Goal: Information Seeking & Learning: Learn about a topic

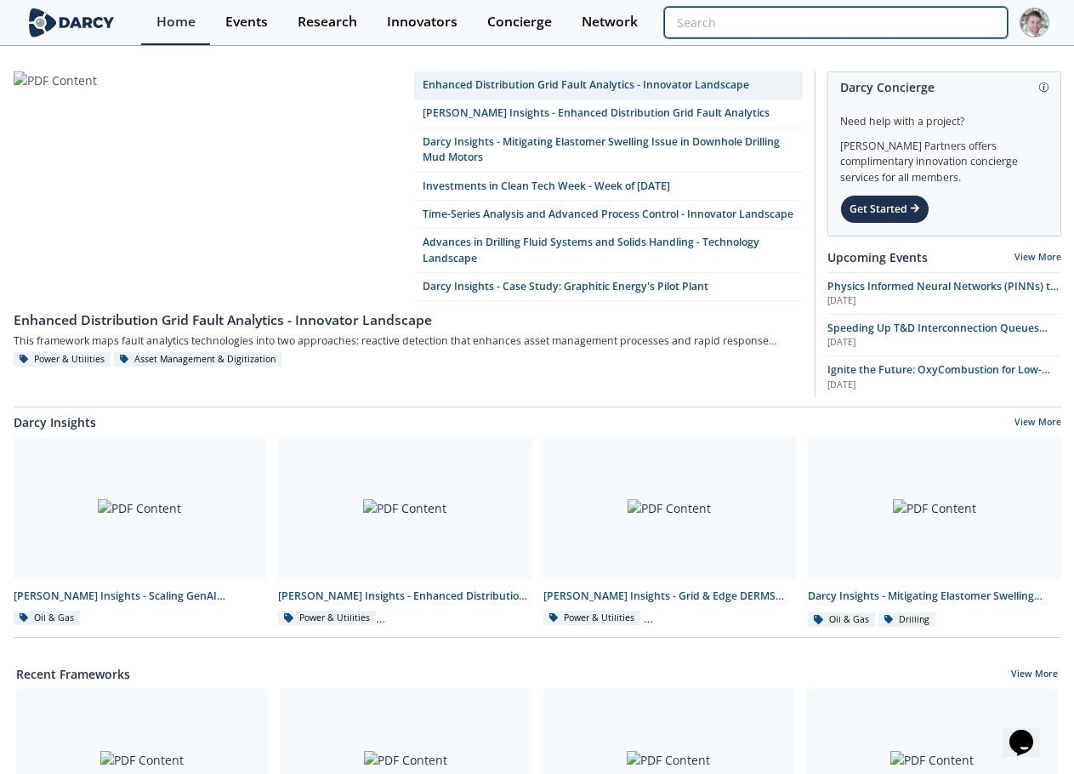
click at [947, 11] on input "search" at bounding box center [835, 22] width 343 height 31
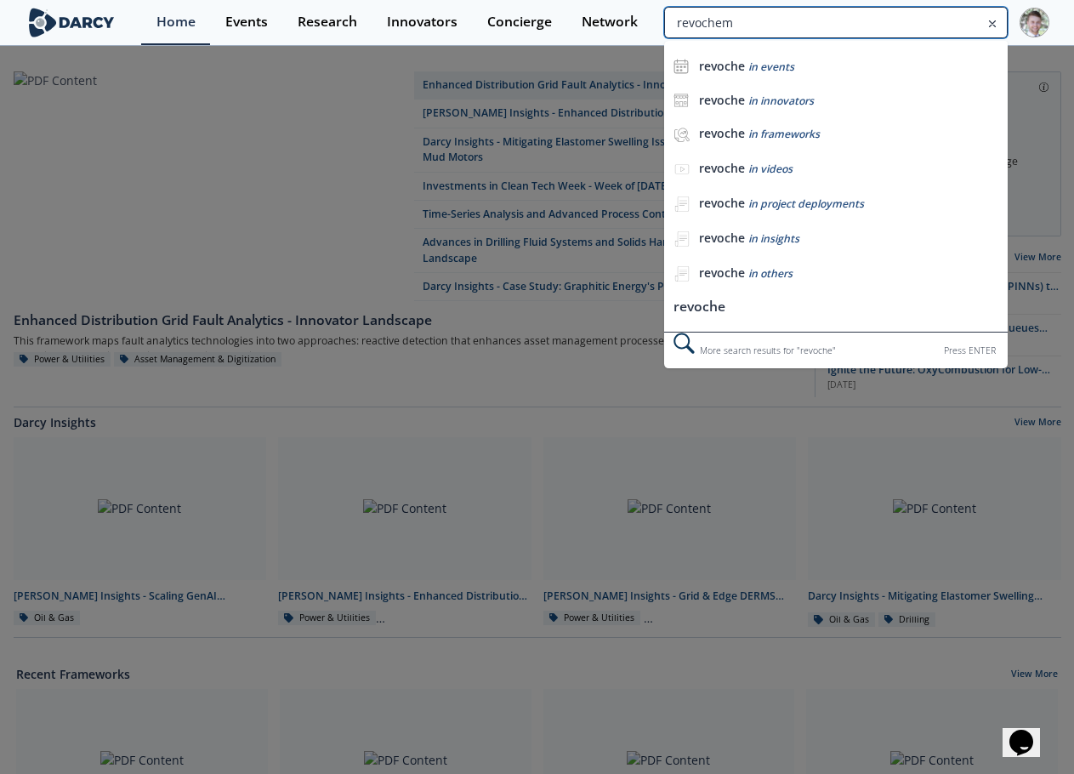
type input "revochem"
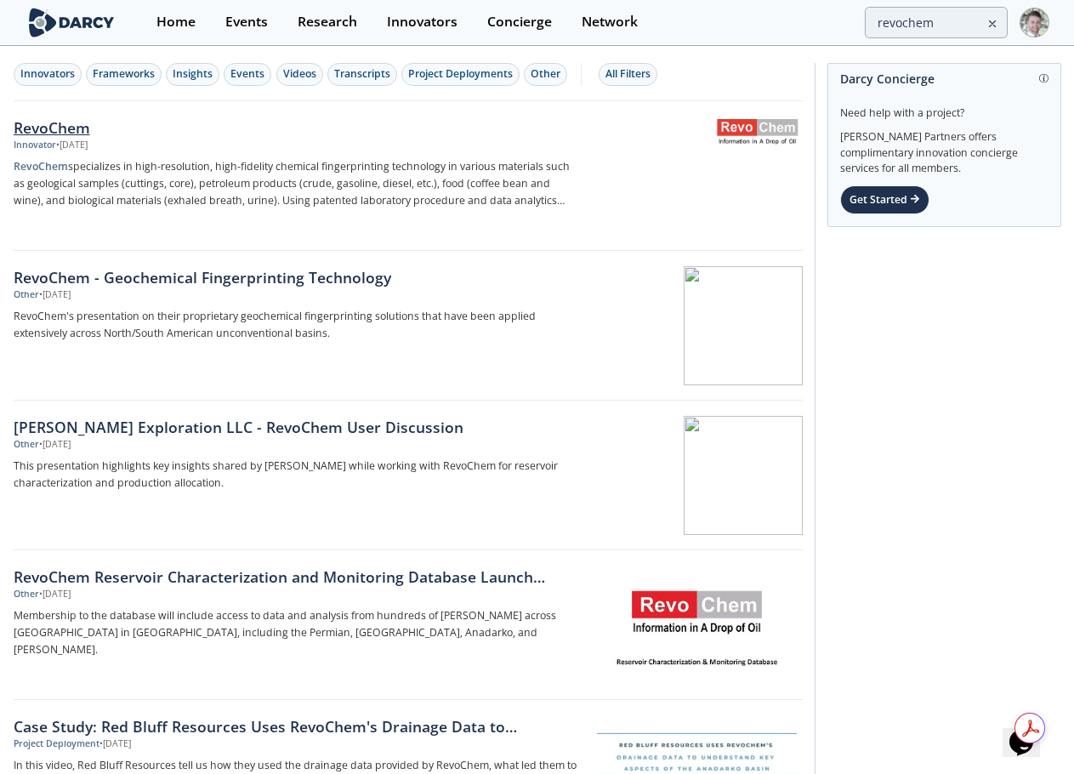
click at [49, 116] on div "RevoChem" at bounding box center [295, 127] width 563 height 22
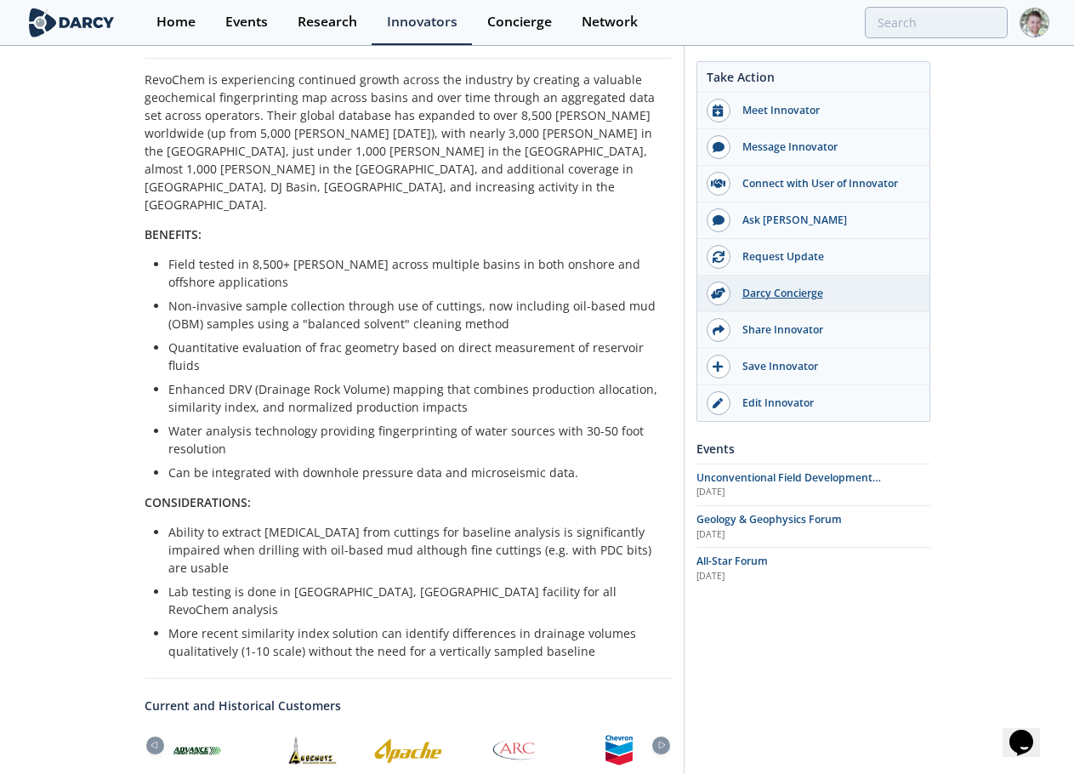
scroll to position [425, 0]
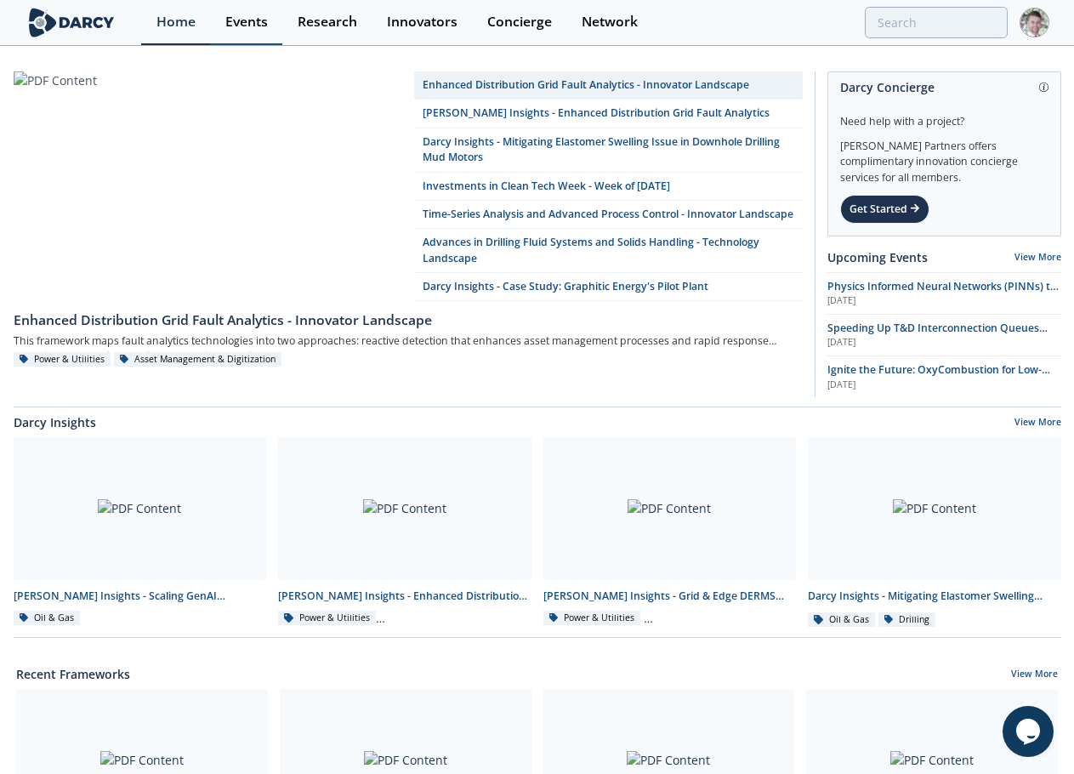
click at [267, 21] on div "Events" at bounding box center [246, 22] width 43 height 14
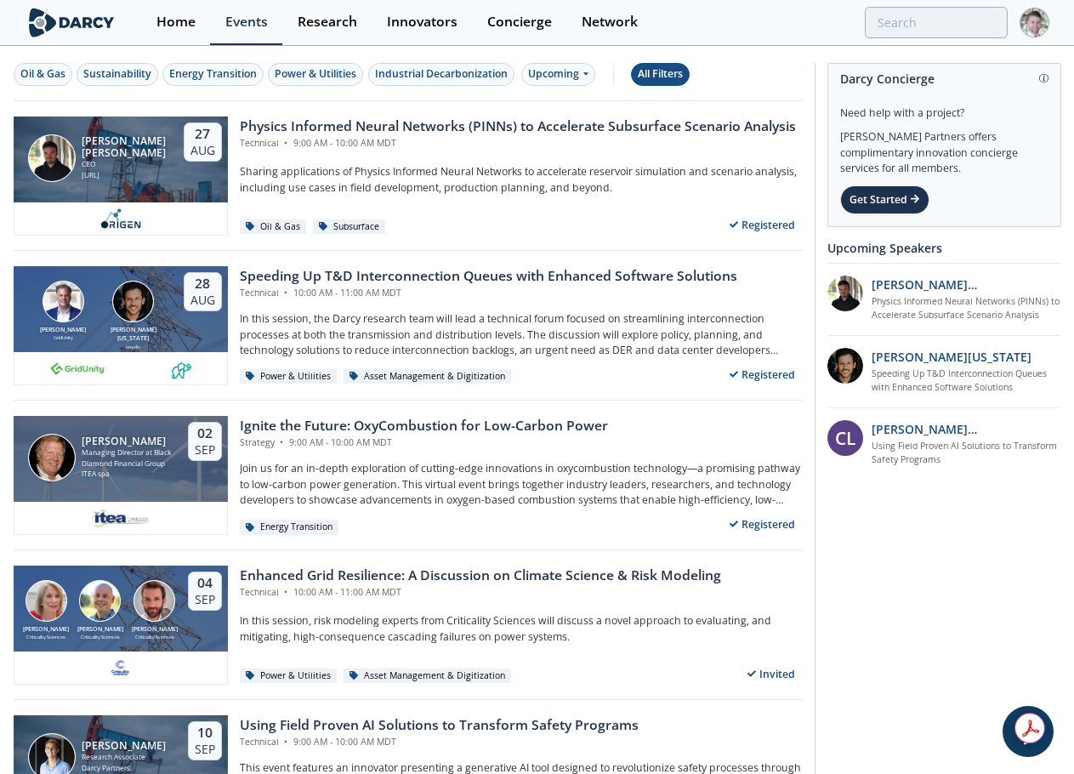
click at [657, 73] on div "All Filters" at bounding box center [660, 73] width 45 height 15
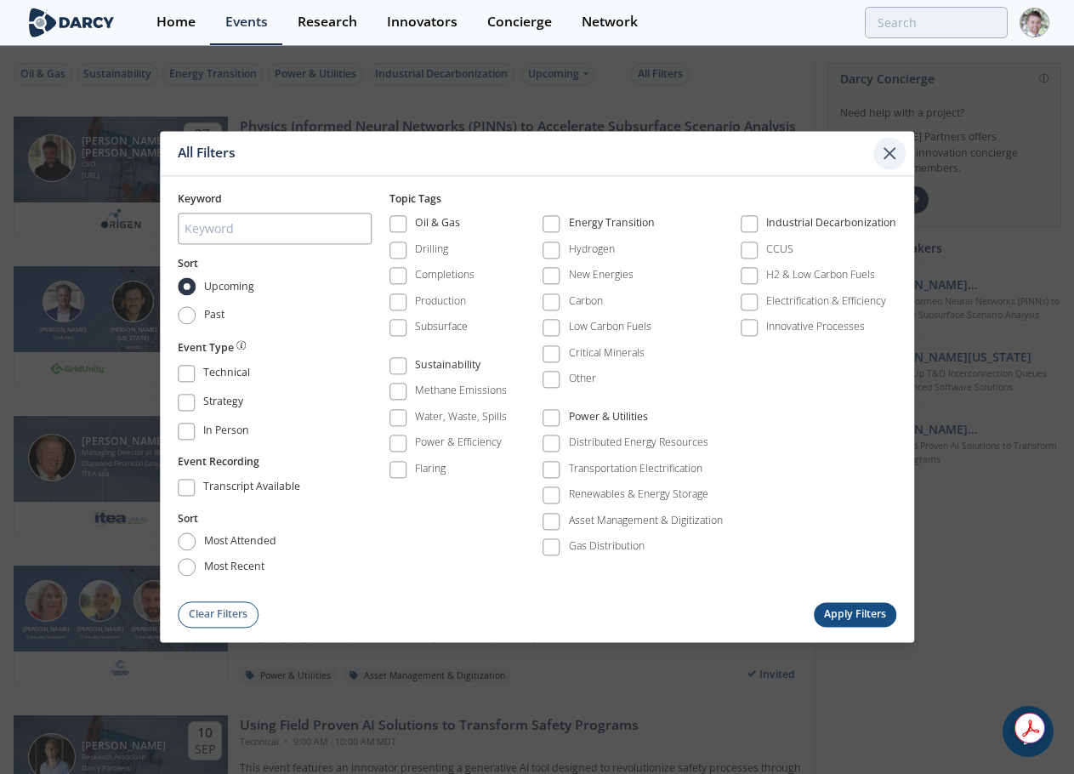
click at [896, 161] on icon at bounding box center [889, 153] width 20 height 20
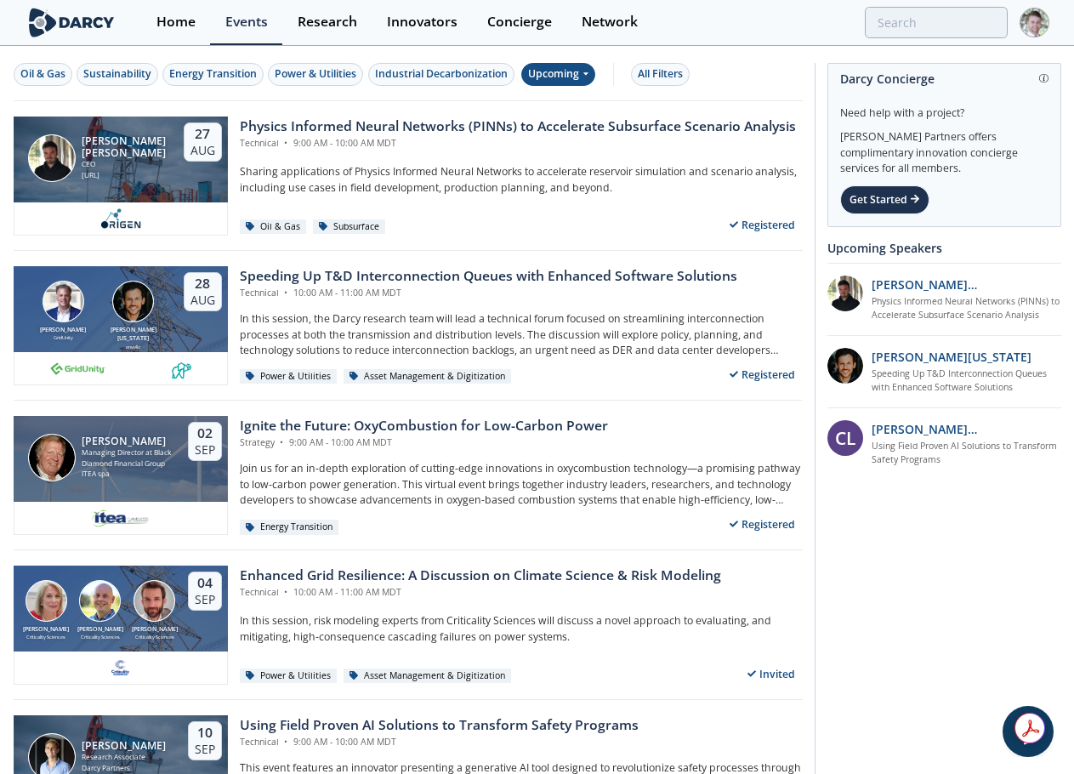
click at [558, 68] on div "Upcoming" at bounding box center [558, 74] width 74 height 23
click at [550, 131] on div "Past" at bounding box center [578, 129] width 105 height 27
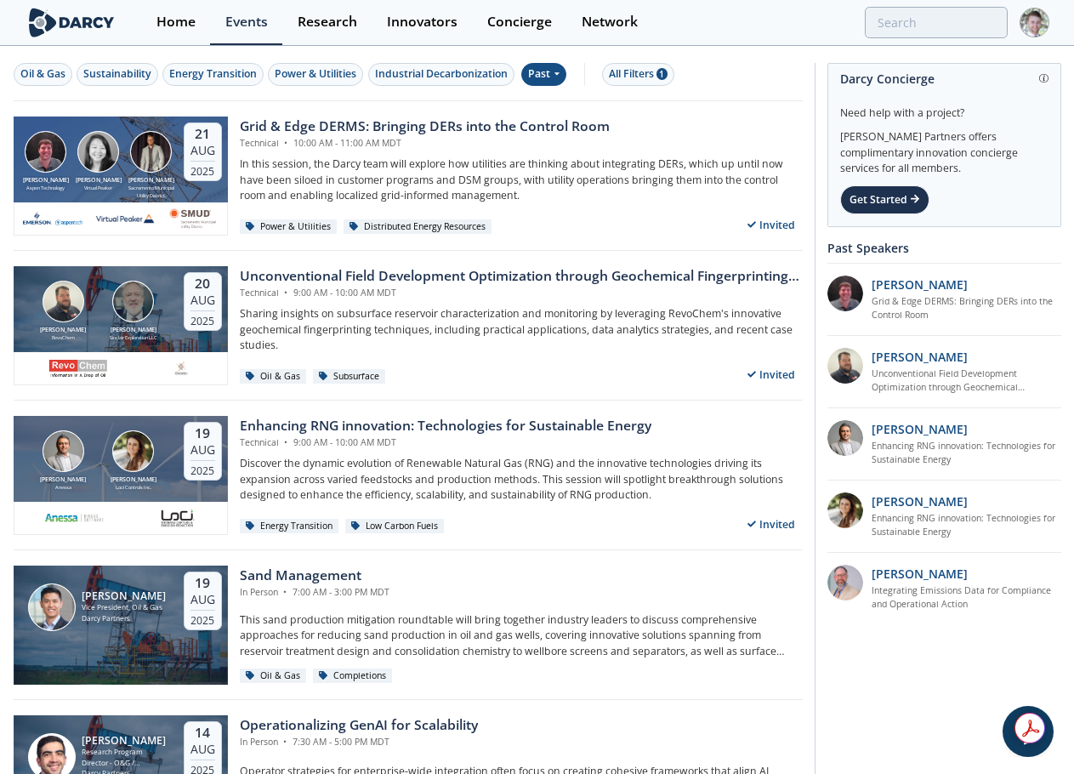
click at [325, 264] on div "Bob Aylsworth RevoChem John Sinclair Sinclair Exploration LLC 20 Aug 2025 Uncon…" at bounding box center [408, 326] width 789 height 150
click at [320, 274] on div "Unconventional Field Development Optimization through Geochemical Fingerprintin…" at bounding box center [521, 276] width 563 height 20
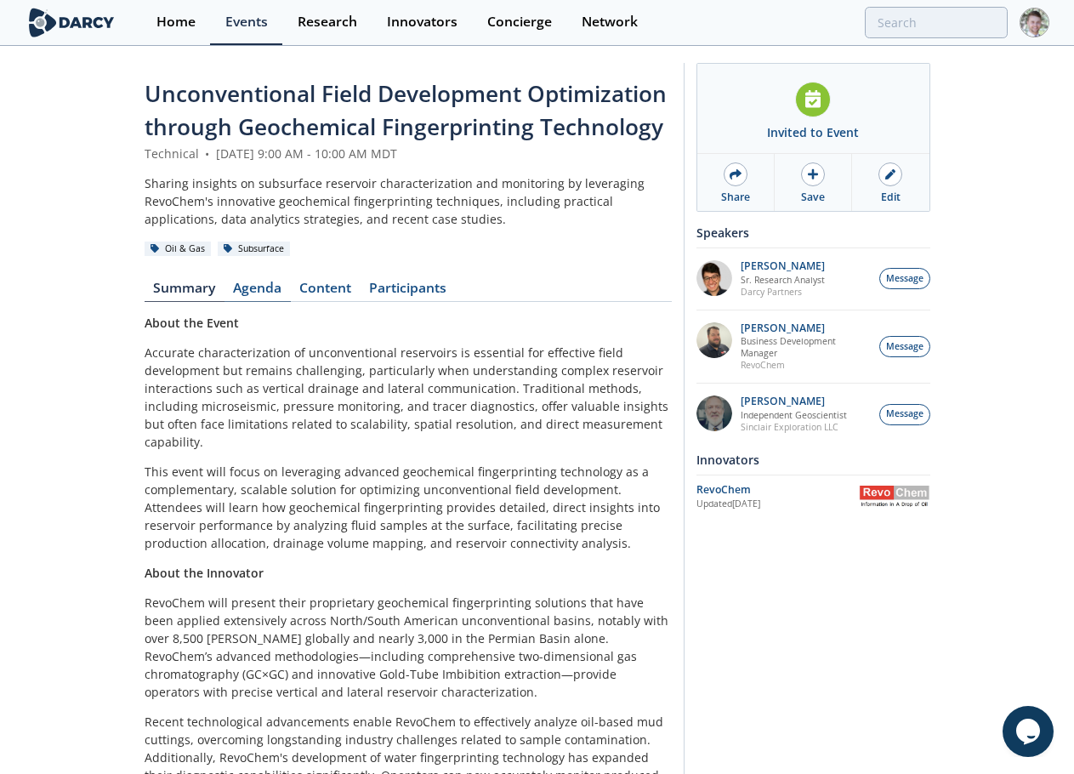
click at [251, 286] on link "Agenda" at bounding box center [257, 291] width 66 height 20
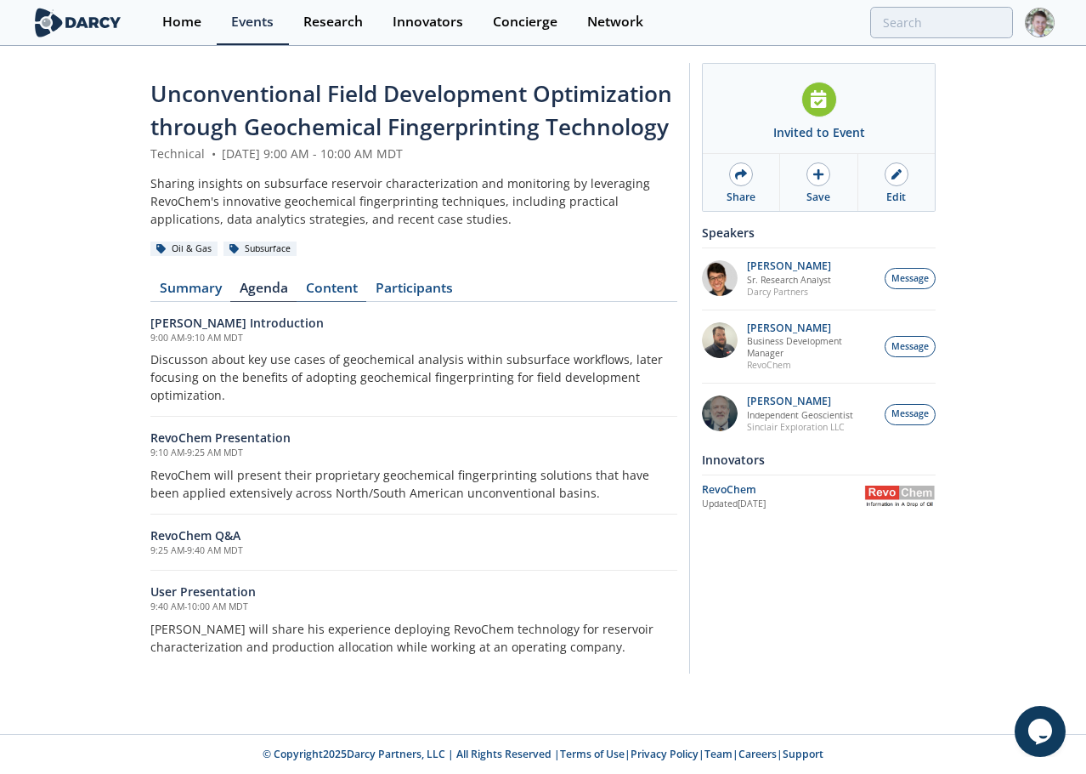
click at [328, 286] on link "Content" at bounding box center [332, 291] width 70 height 20
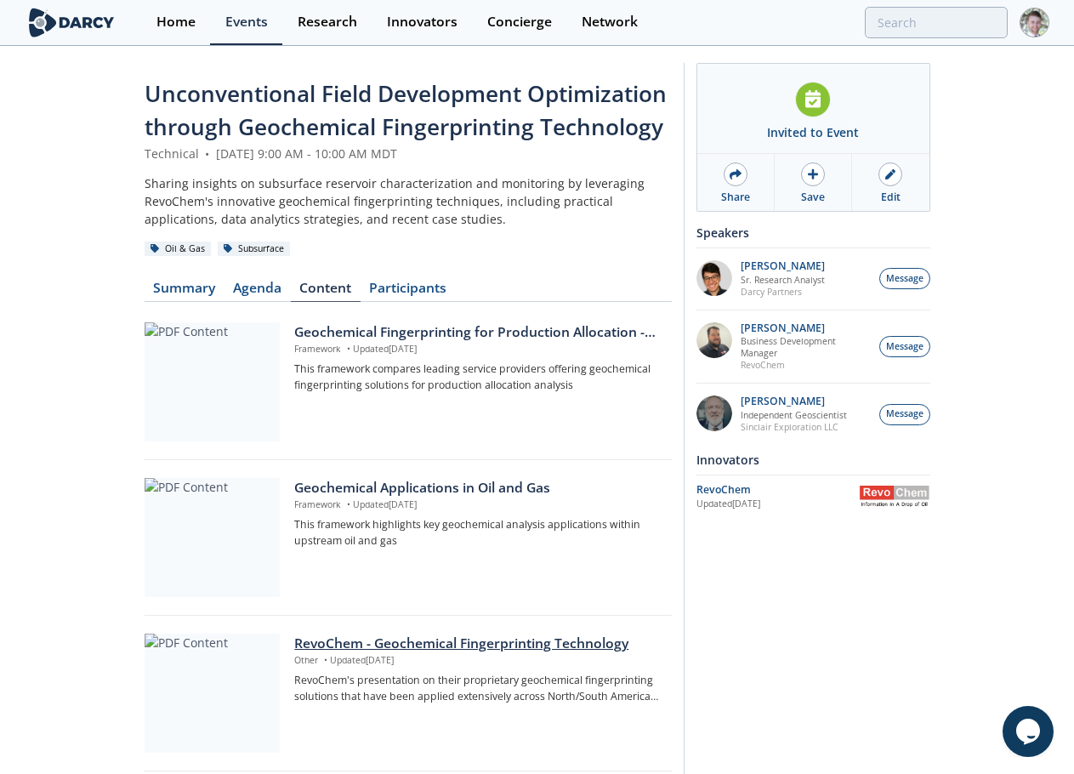
click at [447, 642] on div "RevoChem - Geochemical Fingerprinting Technology" at bounding box center [476, 643] width 365 height 20
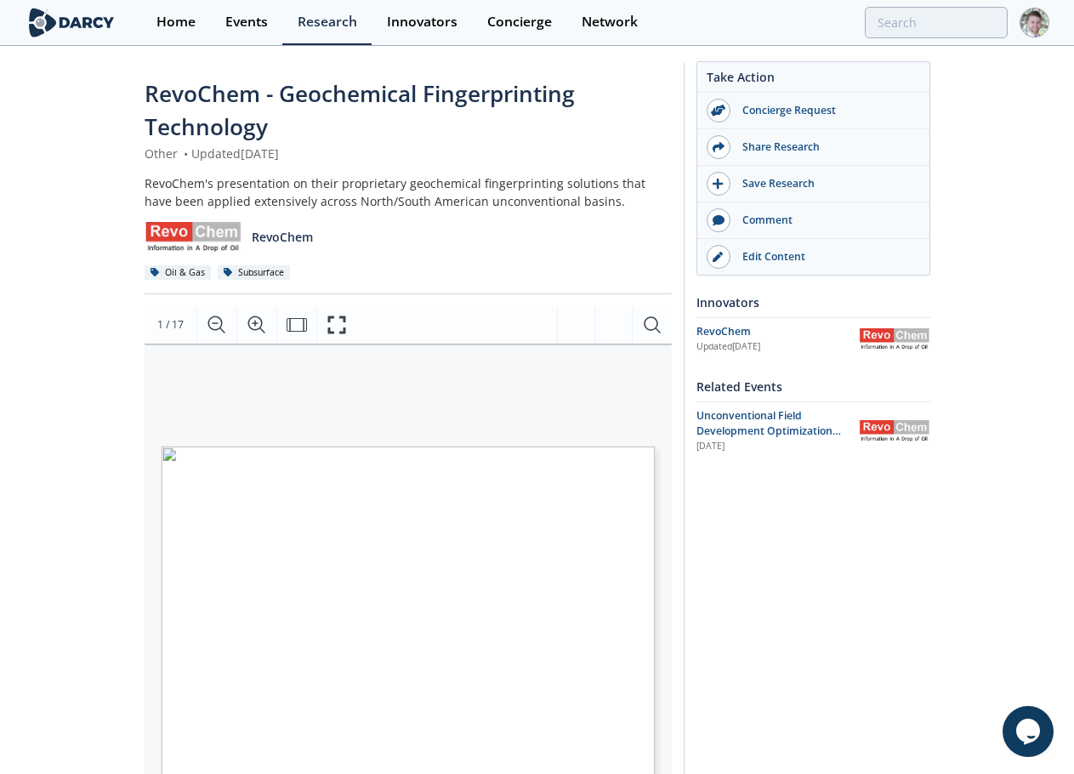
scroll to position [85, 0]
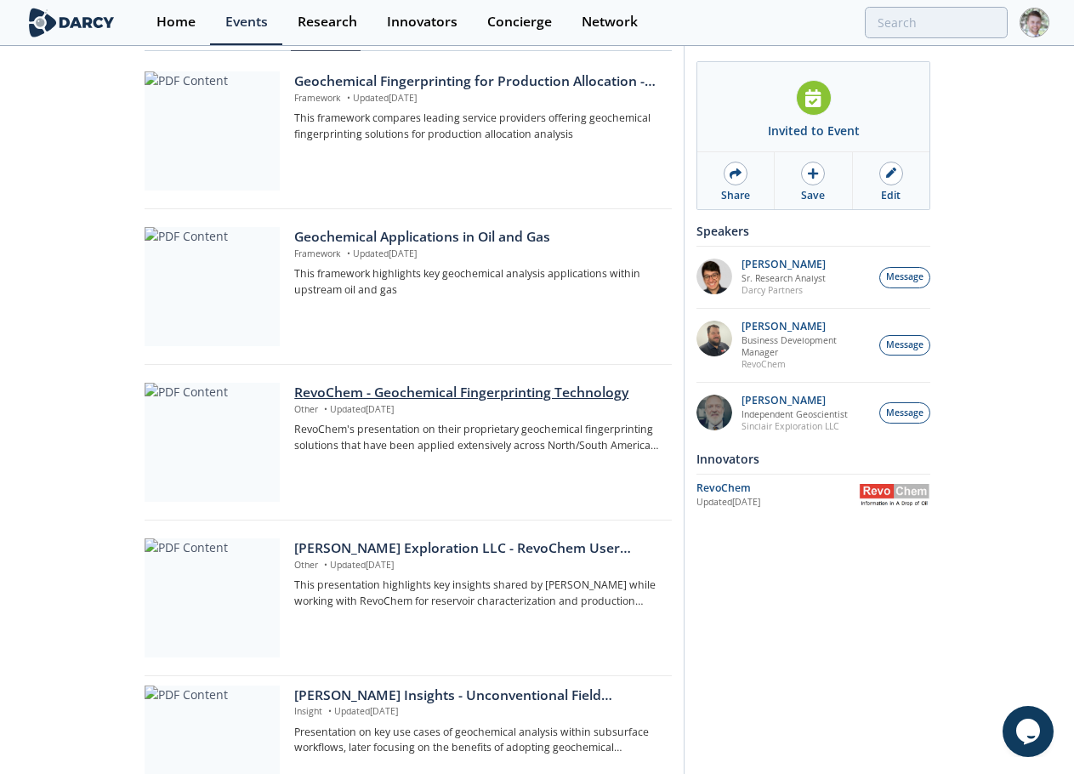
scroll to position [255, 0]
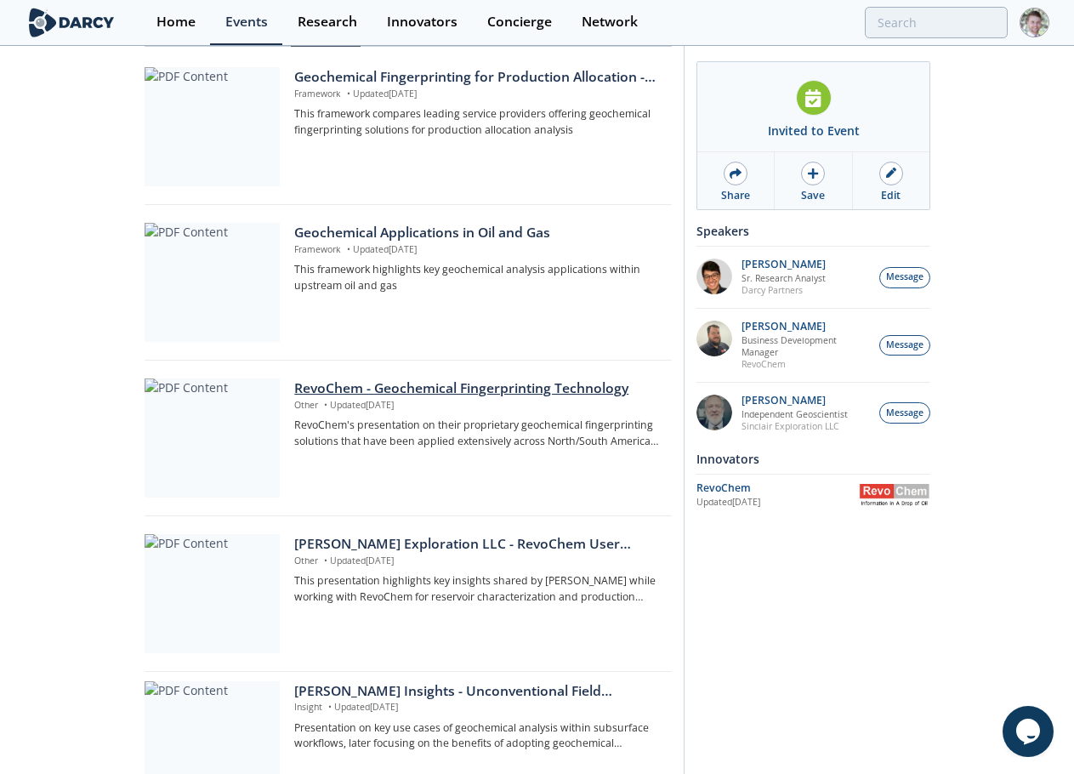
click at [225, 422] on div at bounding box center [212, 437] width 135 height 119
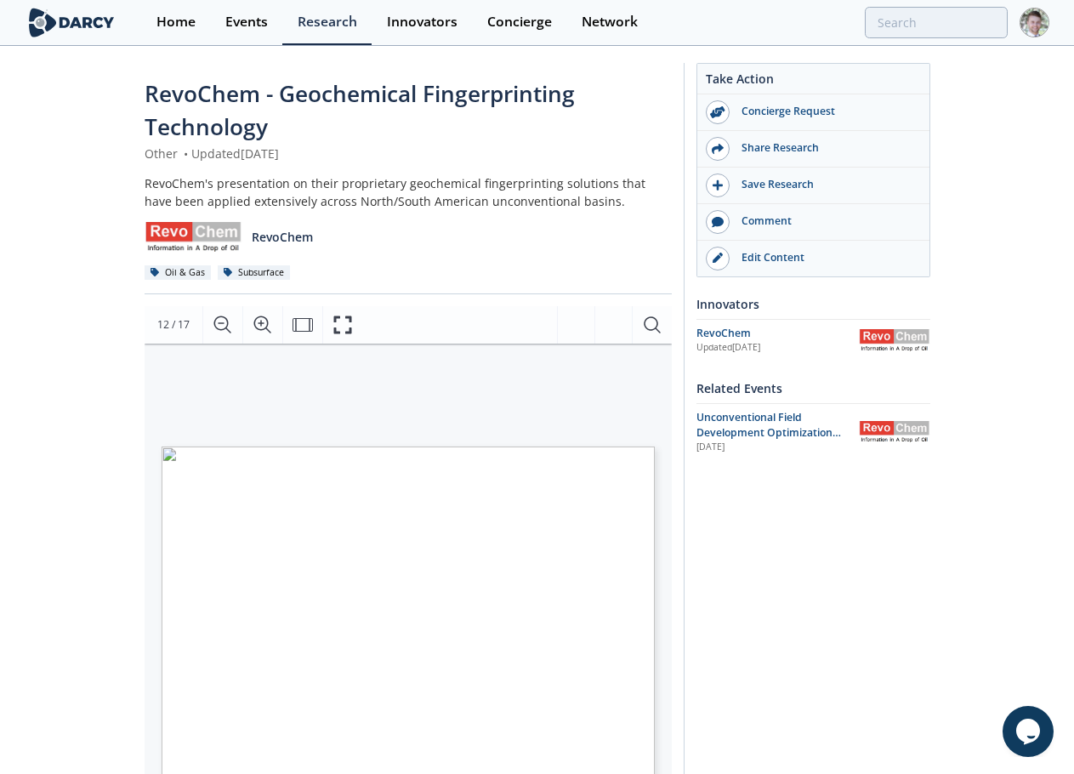
drag, startPoint x: 1, startPoint y: 269, endPoint x: 116, endPoint y: 205, distance: 131.3
click at [1, 269] on div "RevoChem - Geochemical Fingerprinting Technology Other • Updated August 19, 202…" at bounding box center [537, 672] width 1074 height 1248
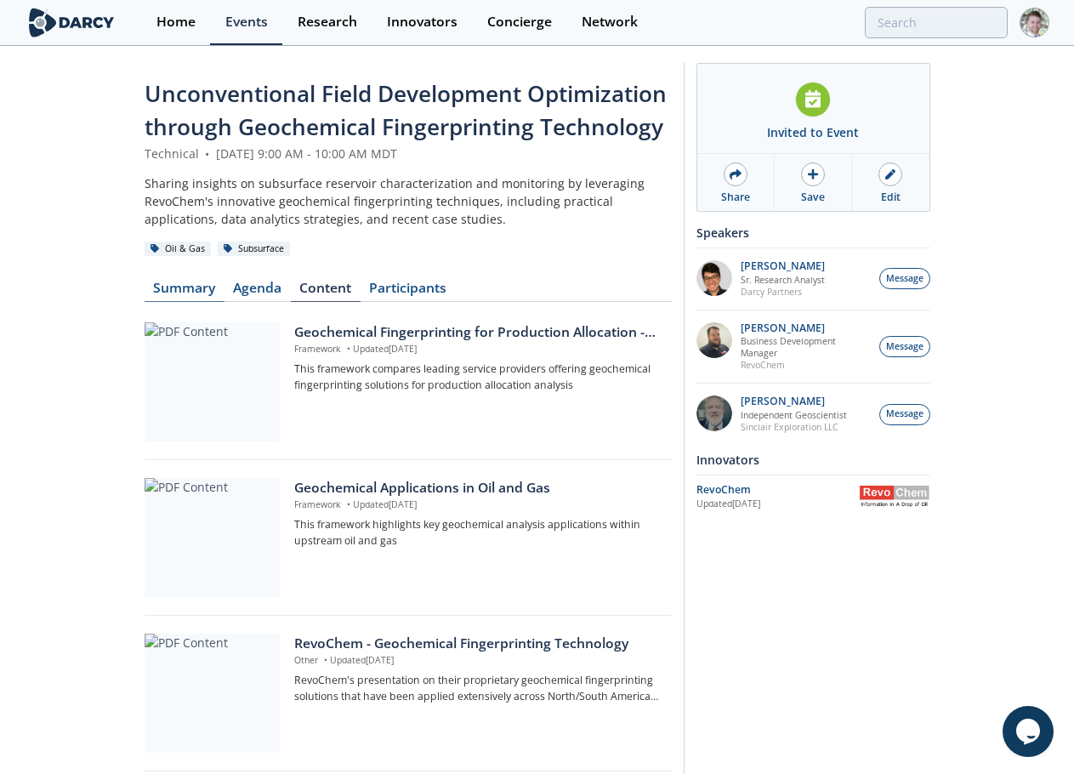
click at [198, 286] on link "Summary" at bounding box center [185, 291] width 80 height 20
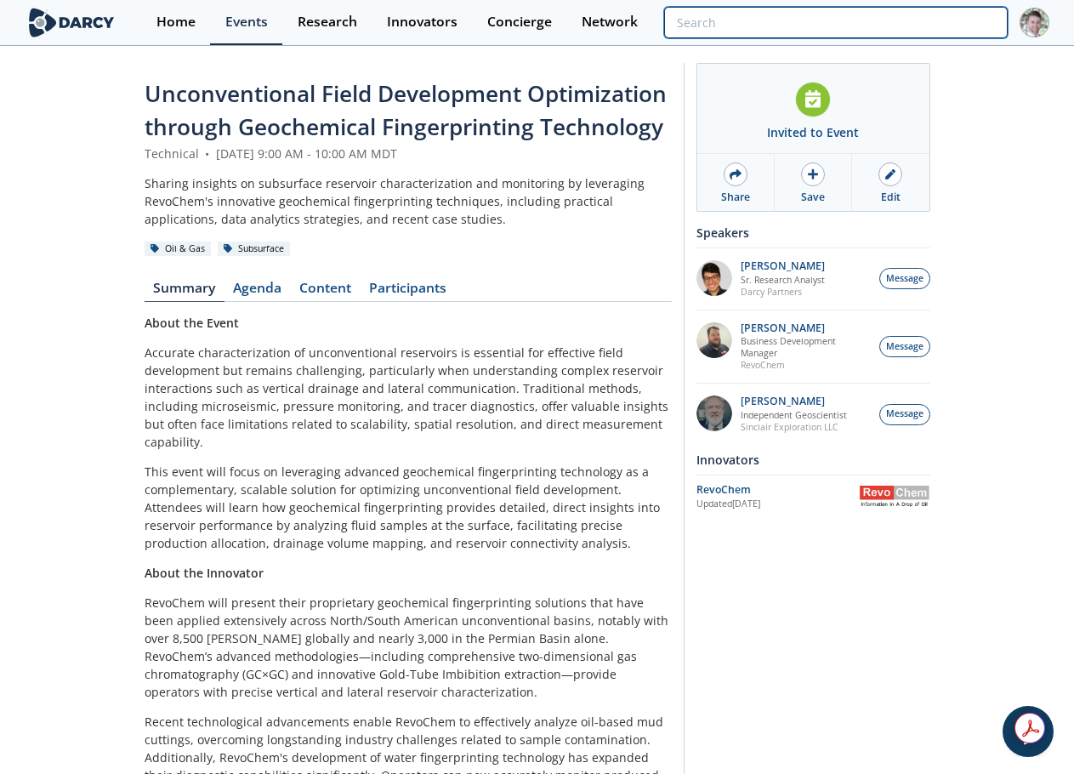
click at [924, 30] on input "search" at bounding box center [835, 22] width 343 height 31
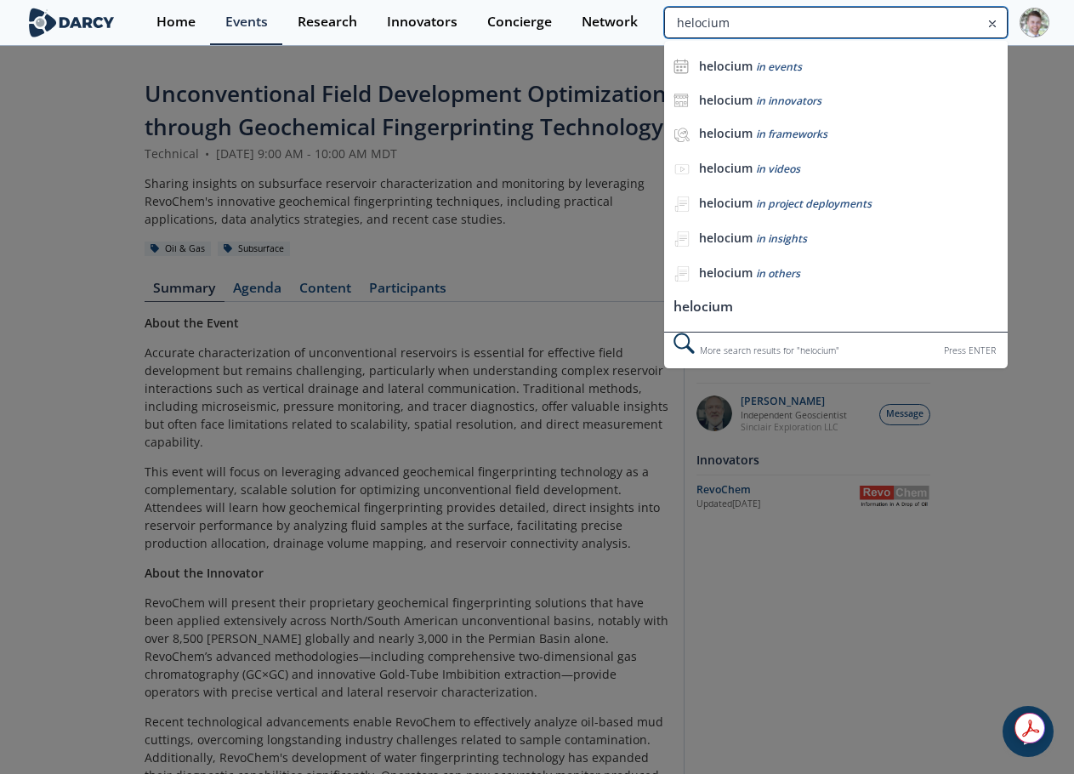
type input "helocium"
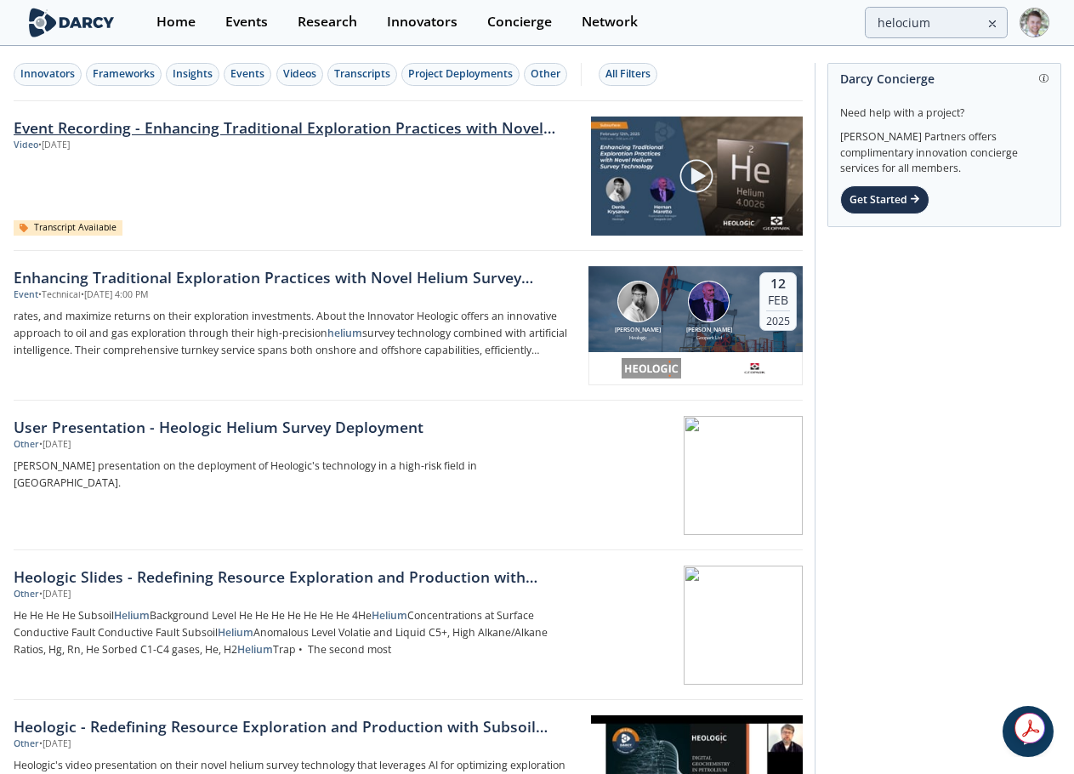
click at [173, 136] on link "Event Recording - Enhancing Traditional Exploration Practices with Novel Helium…" at bounding box center [296, 127] width 565 height 22
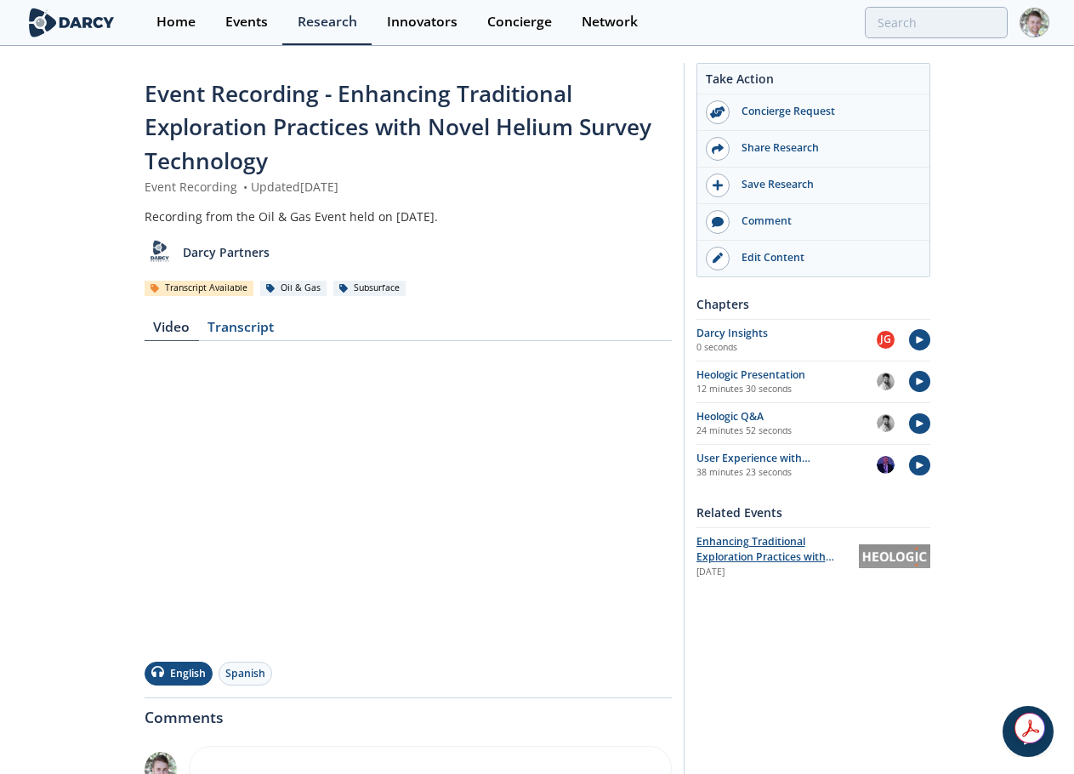
click at [749, 541] on span "Enhancing Traditional Exploration Practices with Novel Helium Survey Technology" at bounding box center [765, 564] width 138 height 61
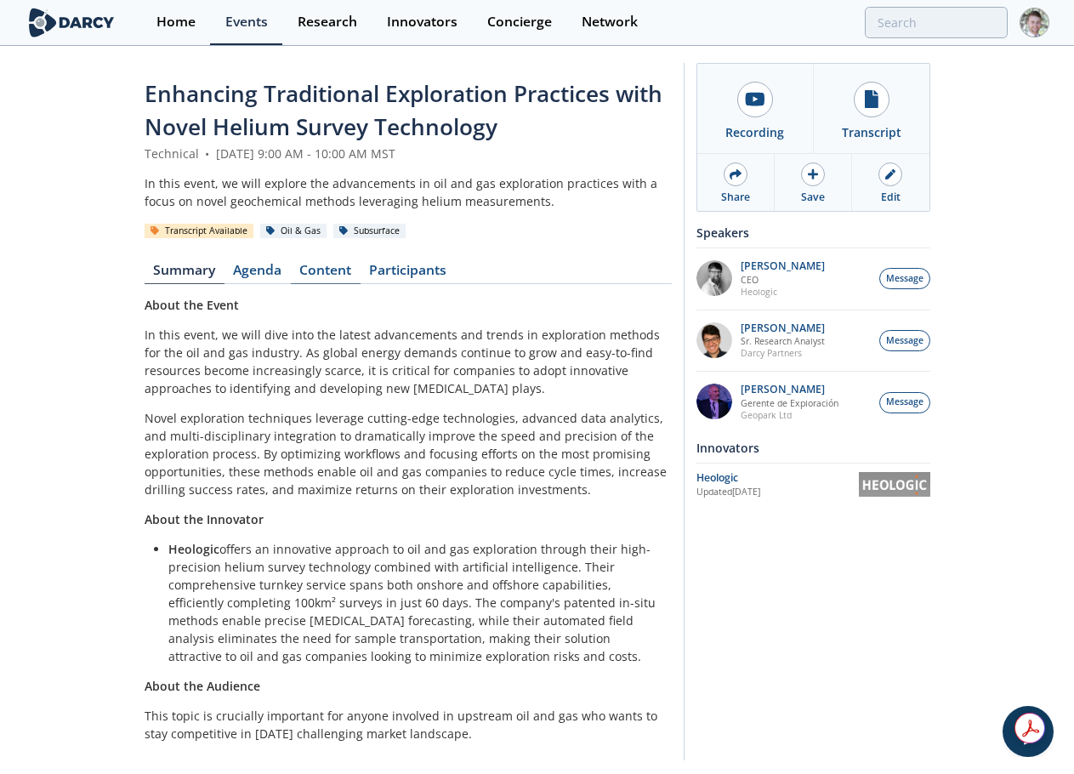
click at [318, 269] on link "Content" at bounding box center [326, 274] width 70 height 20
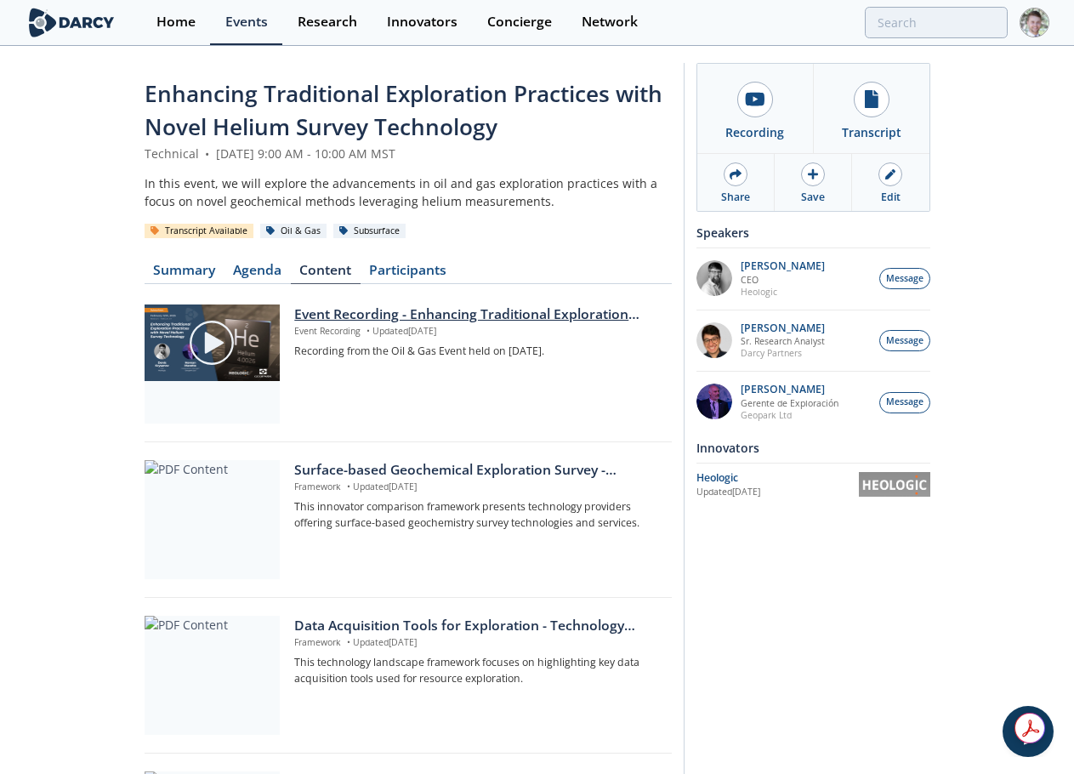
click at [384, 314] on div "Event Recording - Enhancing Traditional Exploration Practices with Novel Helium…" at bounding box center [476, 314] width 365 height 20
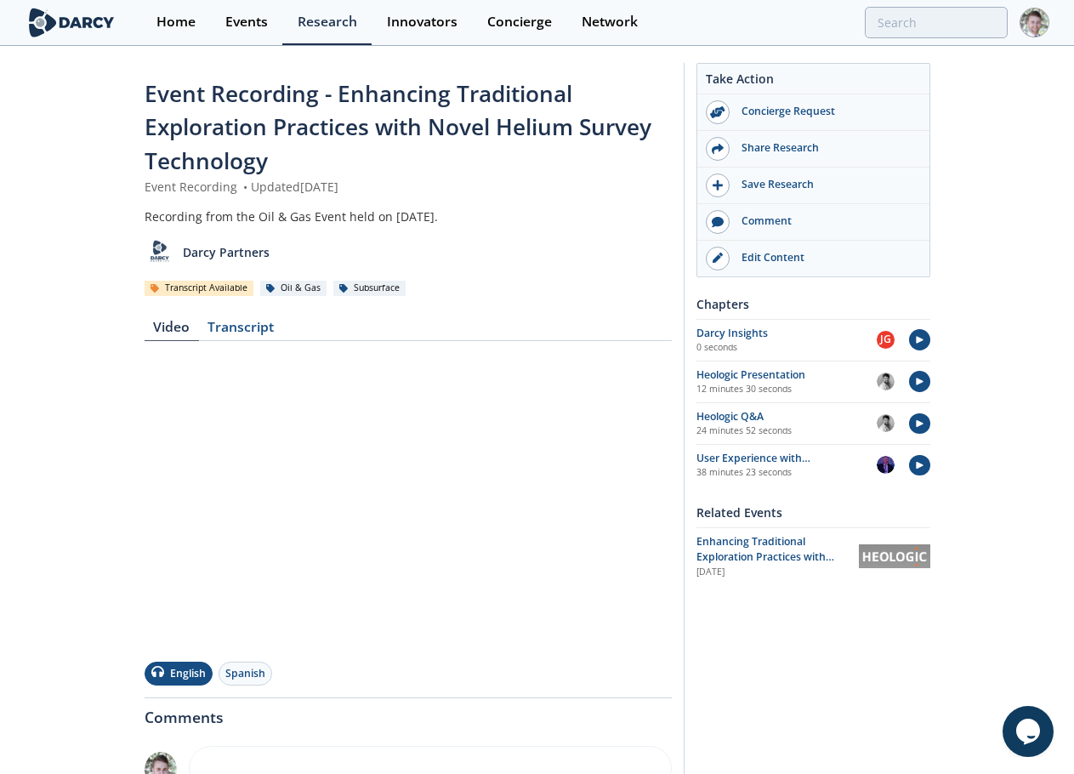
click at [58, 276] on div "Event Recording - Enhancing Traditional Exploration Practices with Novel Helium…" at bounding box center [537, 555] width 1074 height 1015
